Goal: Information Seeking & Learning: Understand process/instructions

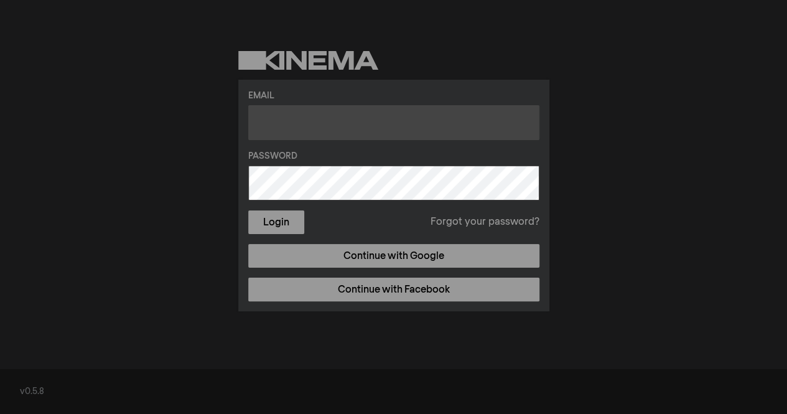
click at [399, 108] on input "text" at bounding box center [393, 122] width 291 height 35
type input "kpark60@verizon.net"
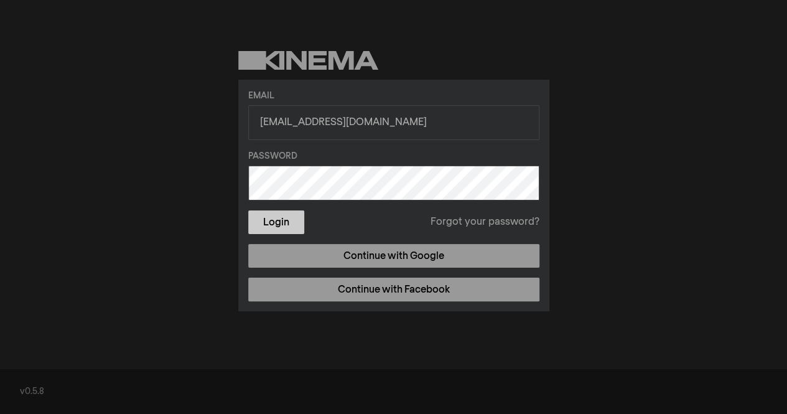
click at [271, 220] on button "Login" at bounding box center [276, 222] width 56 height 24
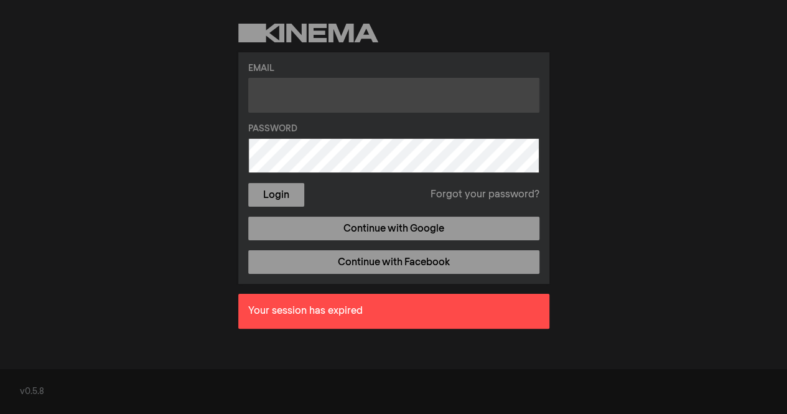
click at [474, 92] on input "text" at bounding box center [393, 95] width 291 height 35
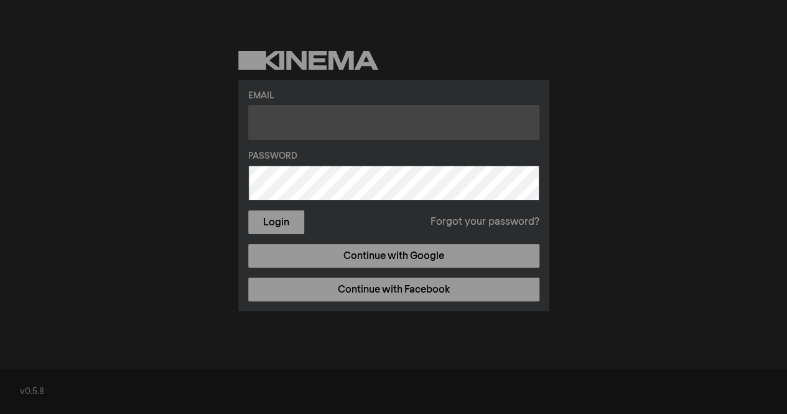
click at [327, 119] on input "text" at bounding box center [393, 122] width 291 height 35
type input "[EMAIL_ADDRESS][DOMAIN_NAME]"
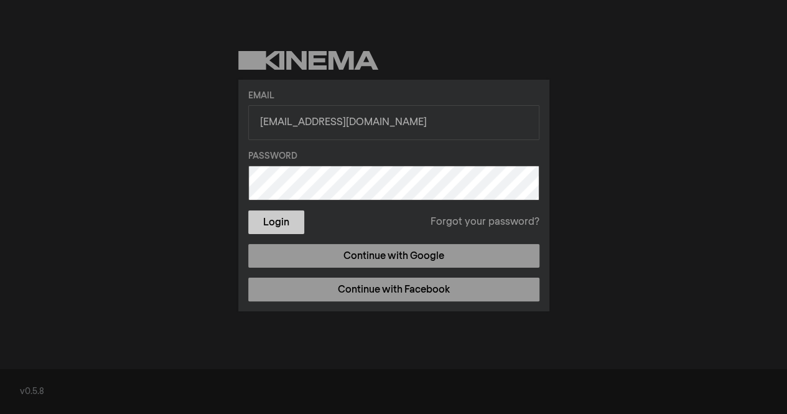
click at [271, 220] on button "Login" at bounding box center [276, 222] width 56 height 24
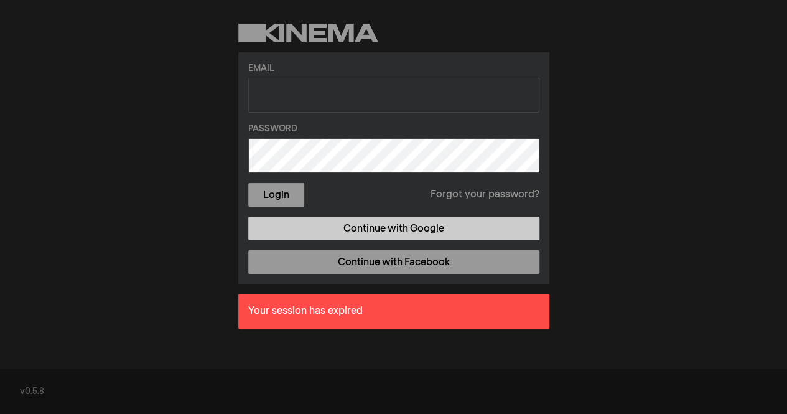
click at [450, 221] on link "Continue with Google" at bounding box center [393, 229] width 291 height 24
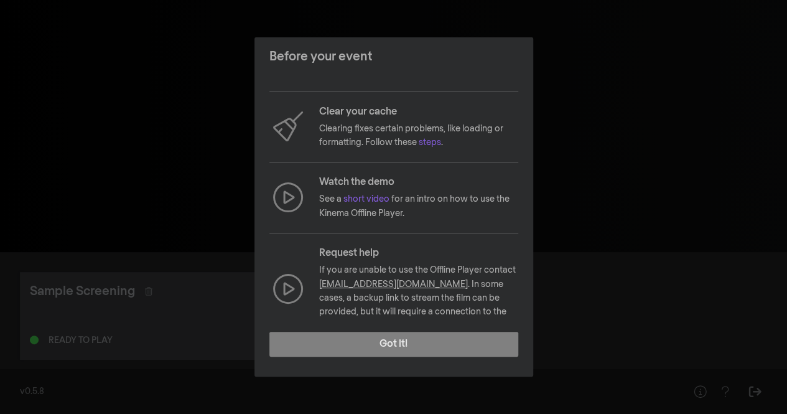
scroll to position [133, 0]
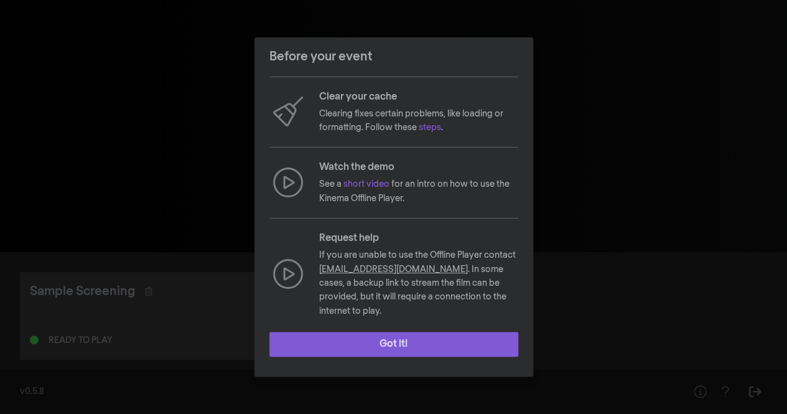
click at [422, 339] on button "Got it!" at bounding box center [393, 344] width 249 height 25
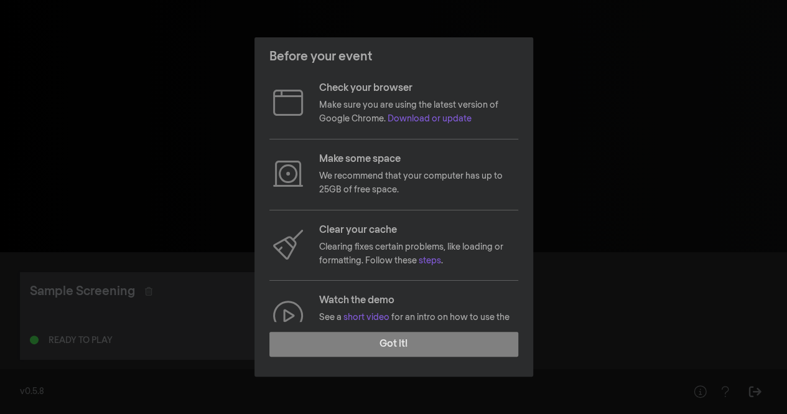
scroll to position [25, 0]
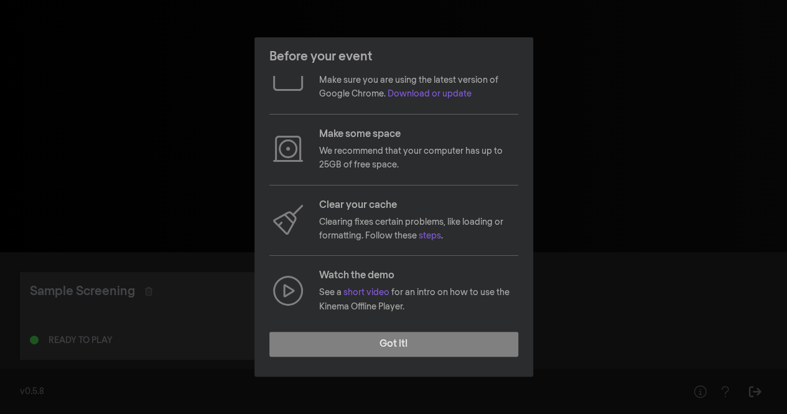
click at [367, 286] on p "See a short video for an intro on how to use the Kinema Offline Player." at bounding box center [418, 300] width 199 height 28
click at [369, 291] on link "short video" at bounding box center [366, 292] width 46 height 9
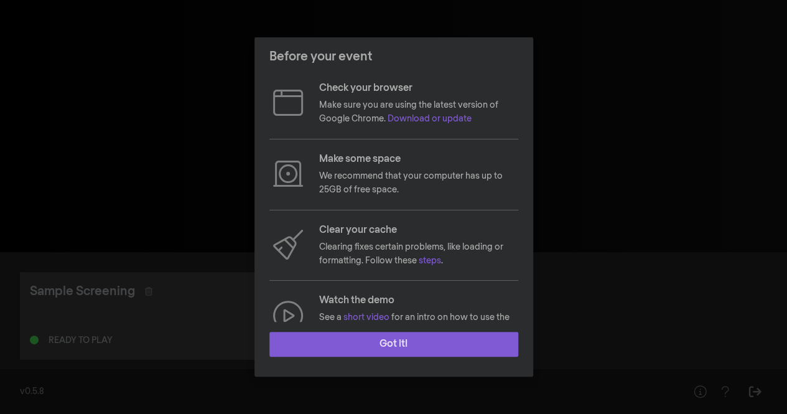
click at [397, 340] on button "Got it!" at bounding box center [393, 344] width 249 height 25
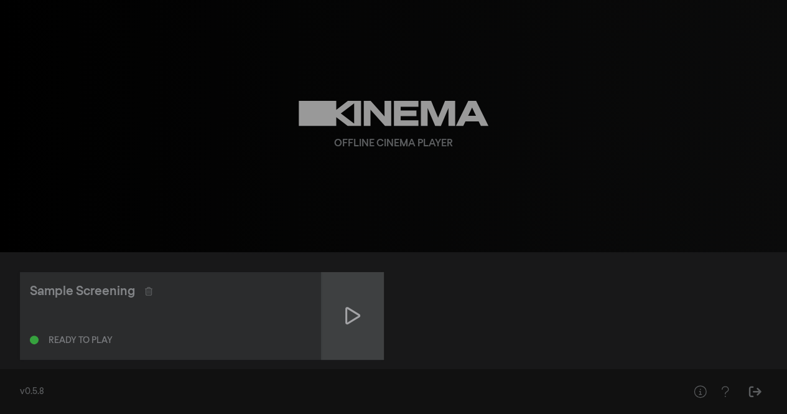
click at [357, 304] on div at bounding box center [353, 316] width 62 height 88
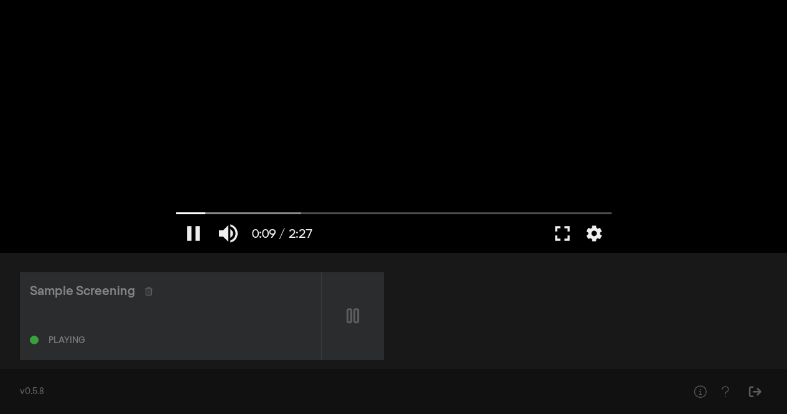
type input "9.963687"
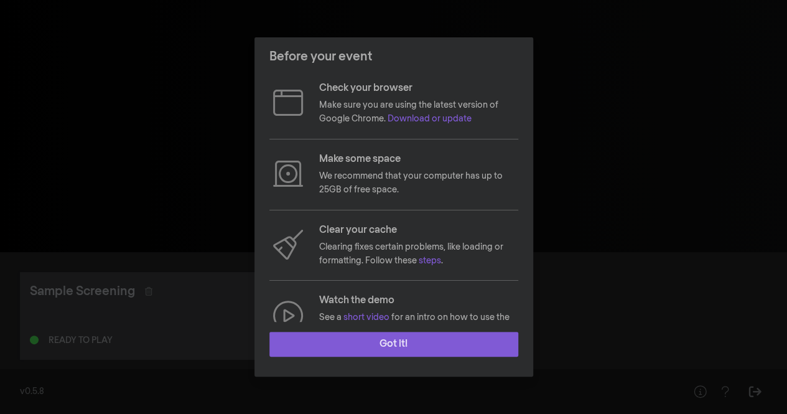
click at [377, 342] on button "Got it!" at bounding box center [393, 344] width 249 height 25
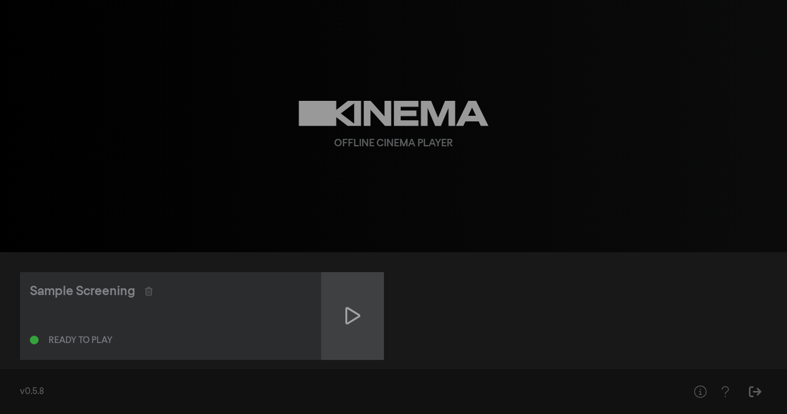
click at [346, 312] on icon at bounding box center [352, 315] width 15 height 17
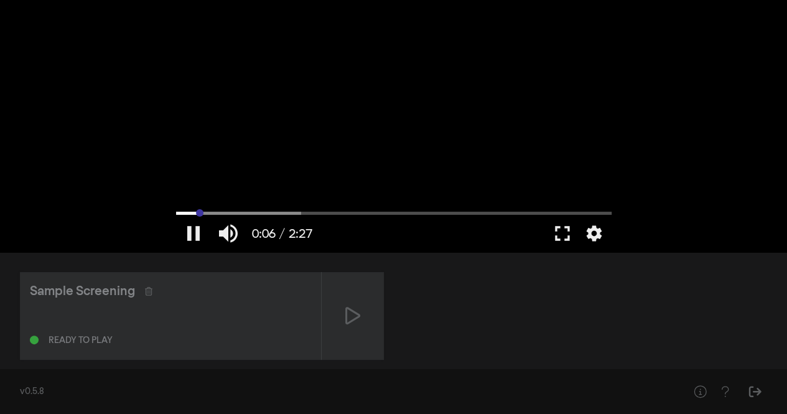
click at [199, 210] on input "Seek" at bounding box center [394, 212] width 436 height 7
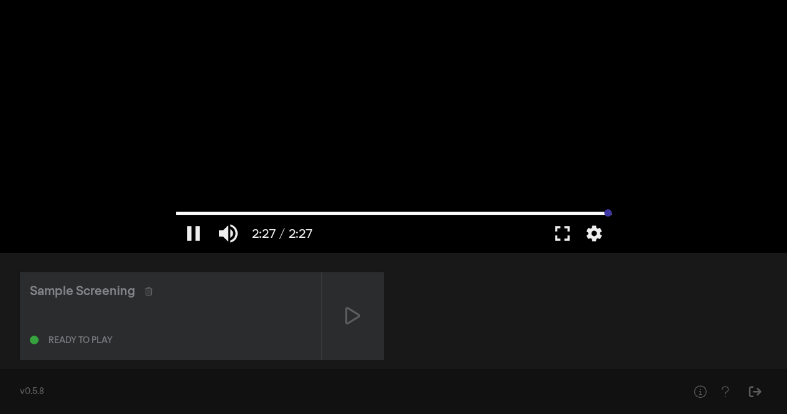
drag, startPoint x: 199, startPoint y: 210, endPoint x: 632, endPoint y: 196, distance: 432.7
click at [612, 209] on input "Seek" at bounding box center [394, 212] width 436 height 7
click at [550, 296] on div "Sample Screening Ready to play" at bounding box center [393, 316] width 747 height 88
click at [581, 288] on div "Sample Screening Ready to play" at bounding box center [393, 316] width 747 height 88
type input "147.146"
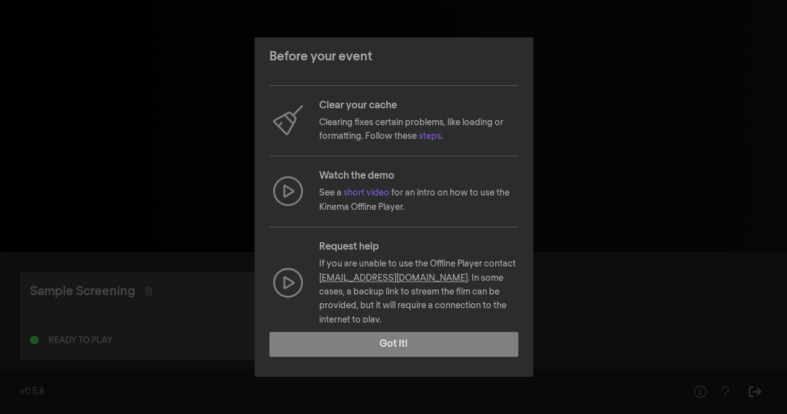
scroll to position [133, 0]
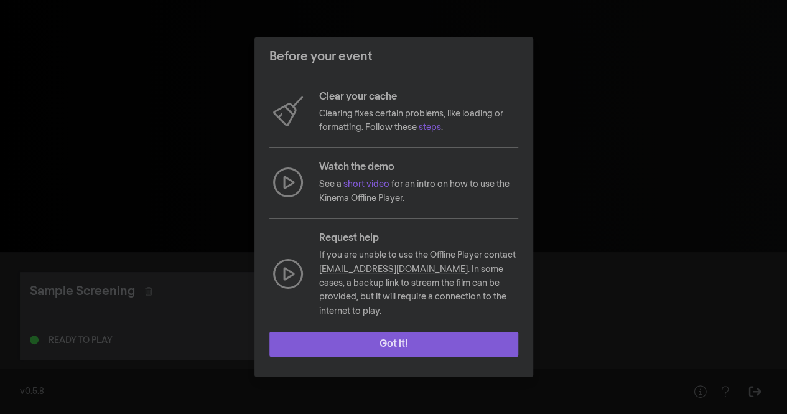
click at [398, 343] on button "Got it!" at bounding box center [393, 344] width 249 height 25
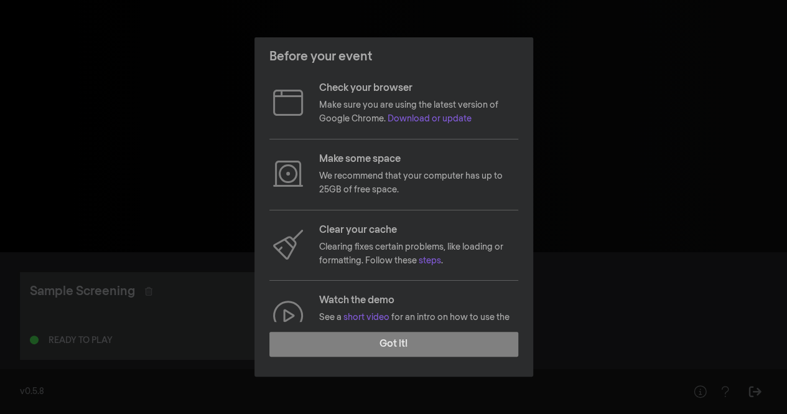
scroll to position [133, 0]
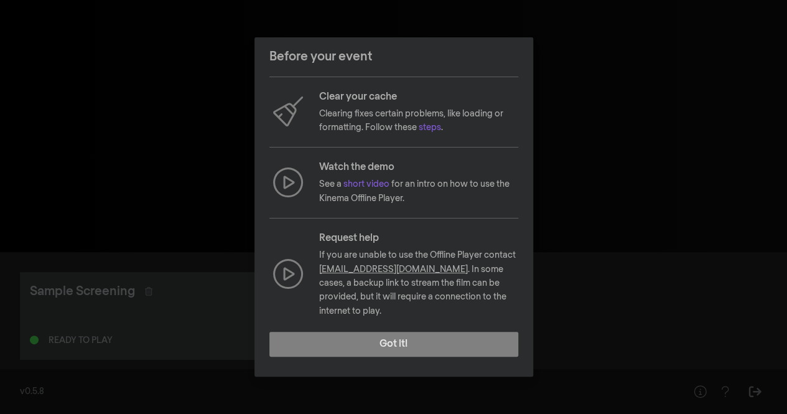
click at [387, 265] on link "[EMAIL_ADDRESS][DOMAIN_NAME]" at bounding box center [393, 269] width 149 height 9
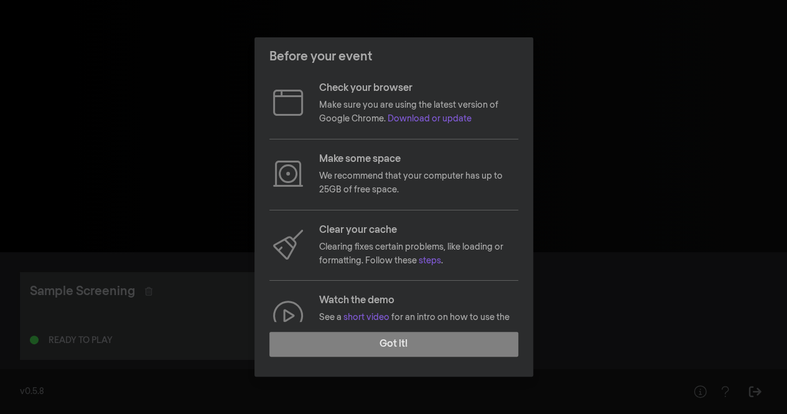
click at [629, 76] on div "Before your event Check your browser Make sure you are using the latest version…" at bounding box center [393, 207] width 787 height 414
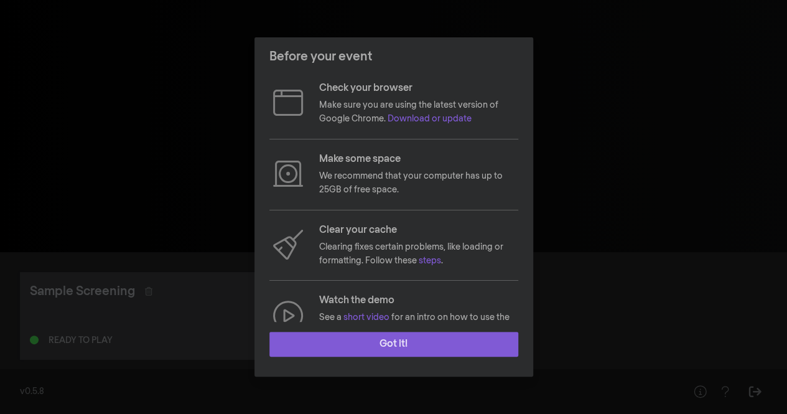
click at [411, 334] on button "Got it!" at bounding box center [393, 344] width 249 height 25
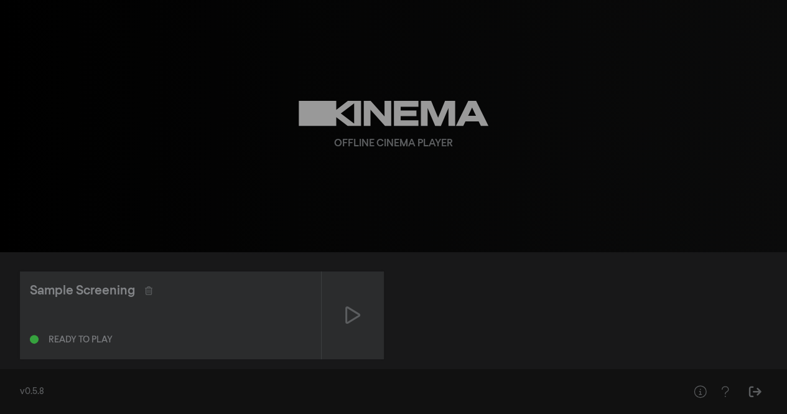
scroll to position [1, 0]
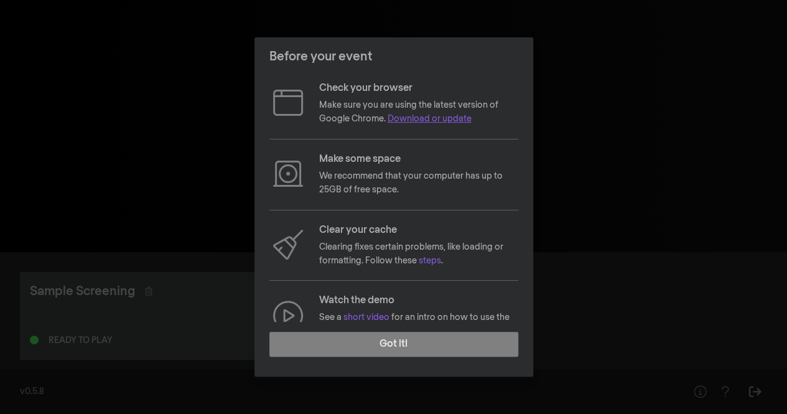
click at [448, 116] on link "Download or update" at bounding box center [430, 118] width 84 height 9
click at [455, 116] on link "Download or update" at bounding box center [430, 118] width 84 height 9
click at [434, 258] on link "steps" at bounding box center [430, 260] width 22 height 9
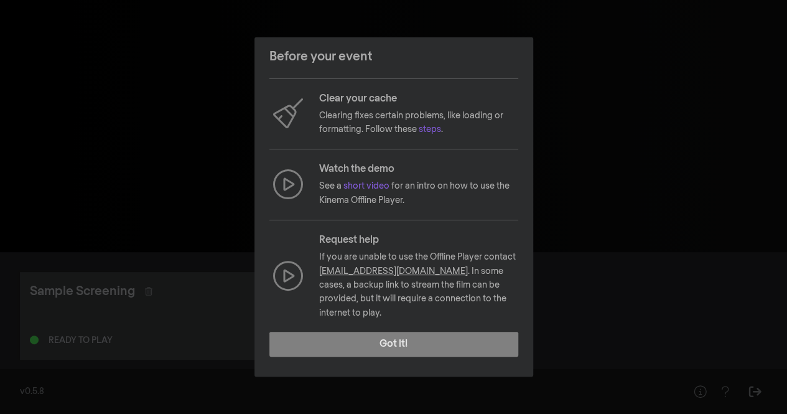
scroll to position [133, 0]
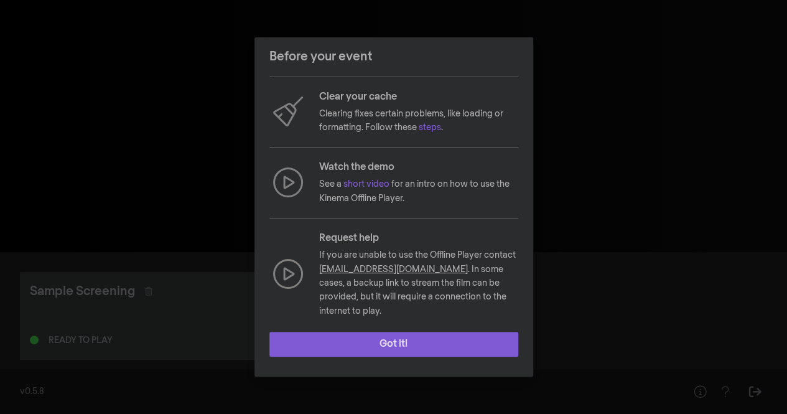
click at [415, 339] on button "Got it!" at bounding box center [393, 344] width 249 height 25
